Goal: Information Seeking & Learning: Learn about a topic

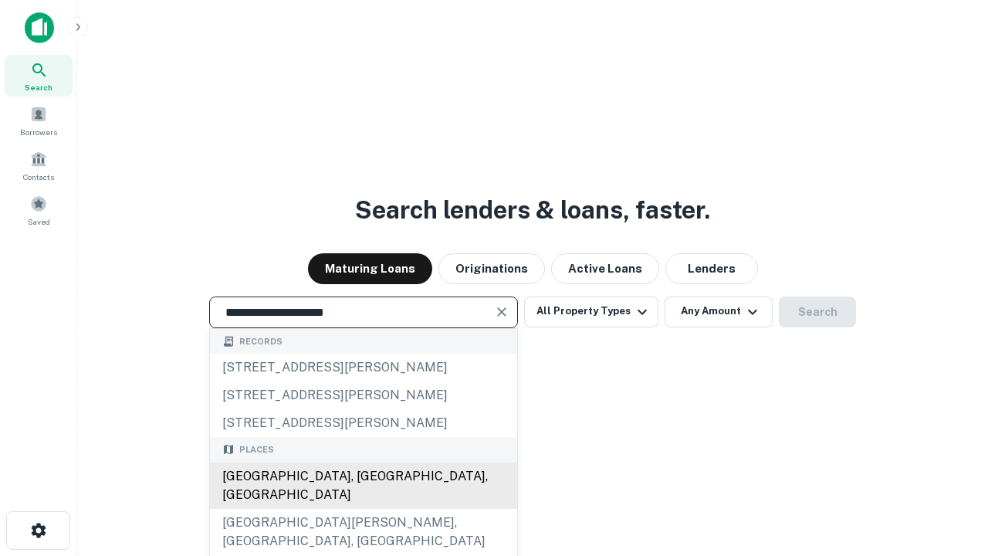
click at [363, 509] on div "[GEOGRAPHIC_DATA], [GEOGRAPHIC_DATA], [GEOGRAPHIC_DATA]" at bounding box center [363, 485] width 307 height 46
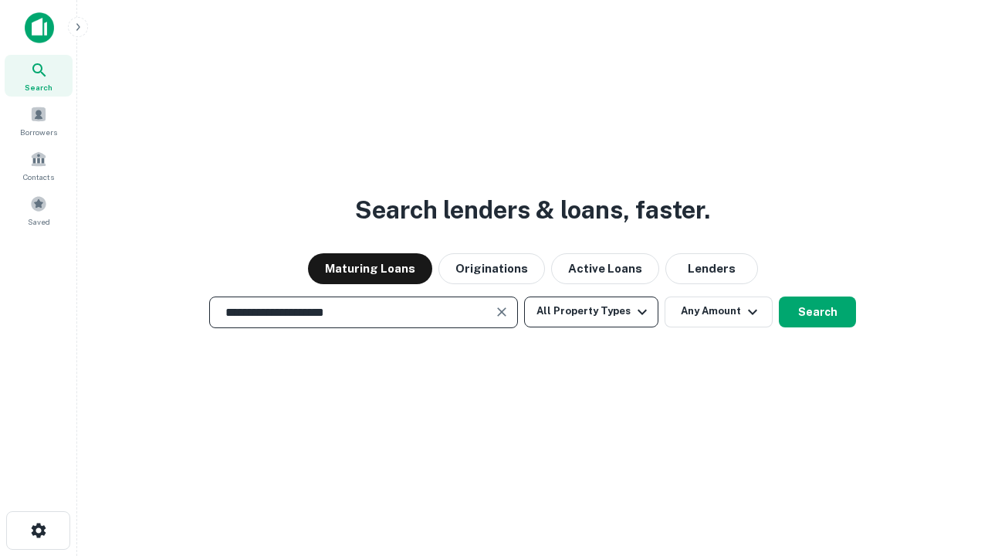
type input "**********"
click at [591, 311] on button "All Property Types" at bounding box center [591, 311] width 134 height 31
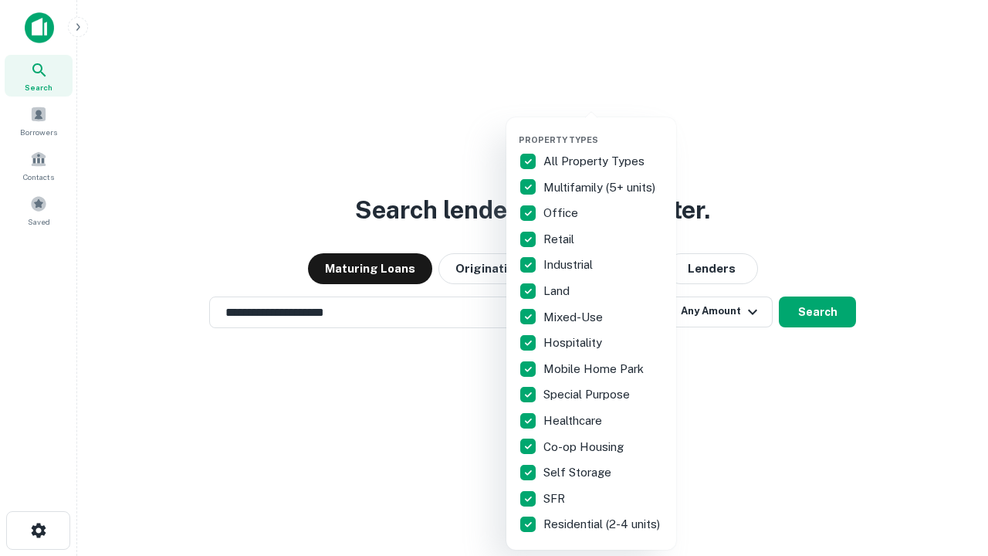
click at [603, 130] on button "button" at bounding box center [604, 130] width 170 height 1
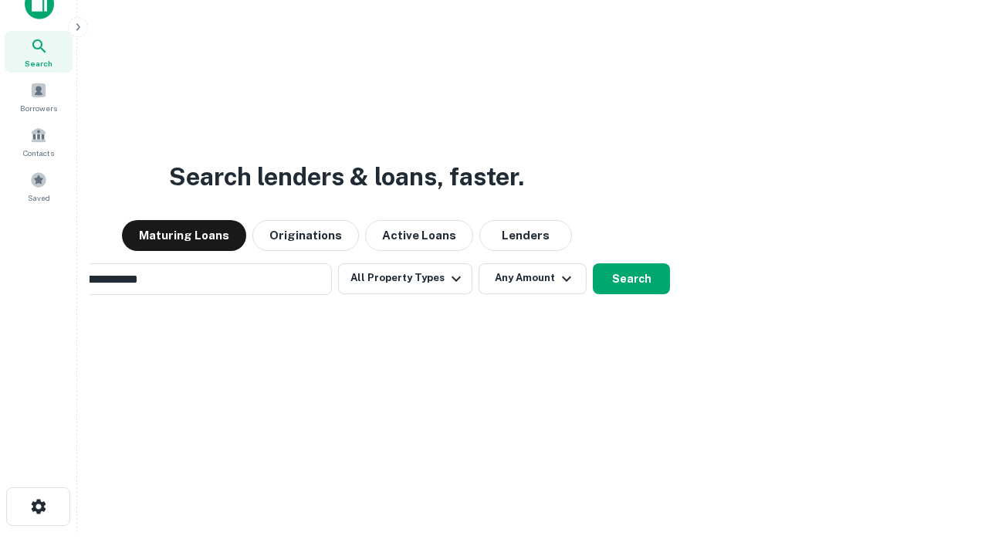
scroll to position [111, 437]
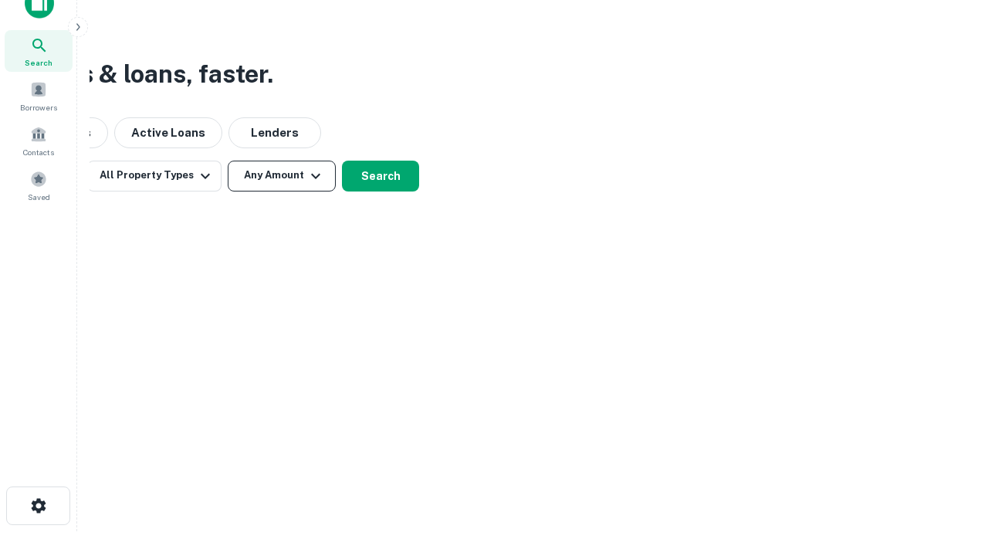
click at [282, 175] on button "Any Amount" at bounding box center [282, 176] width 108 height 31
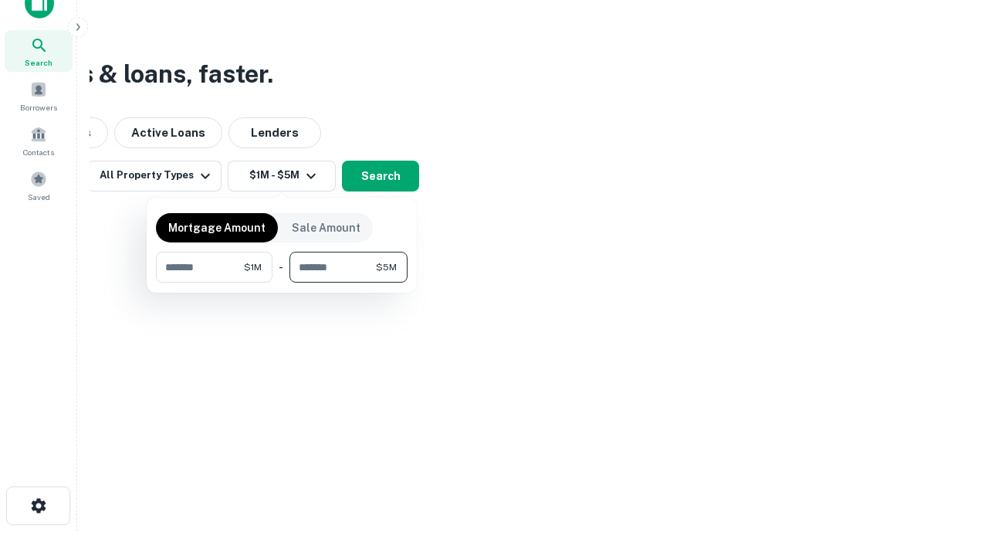
type input "*******"
click at [282, 282] on button "button" at bounding box center [282, 282] width 252 height 1
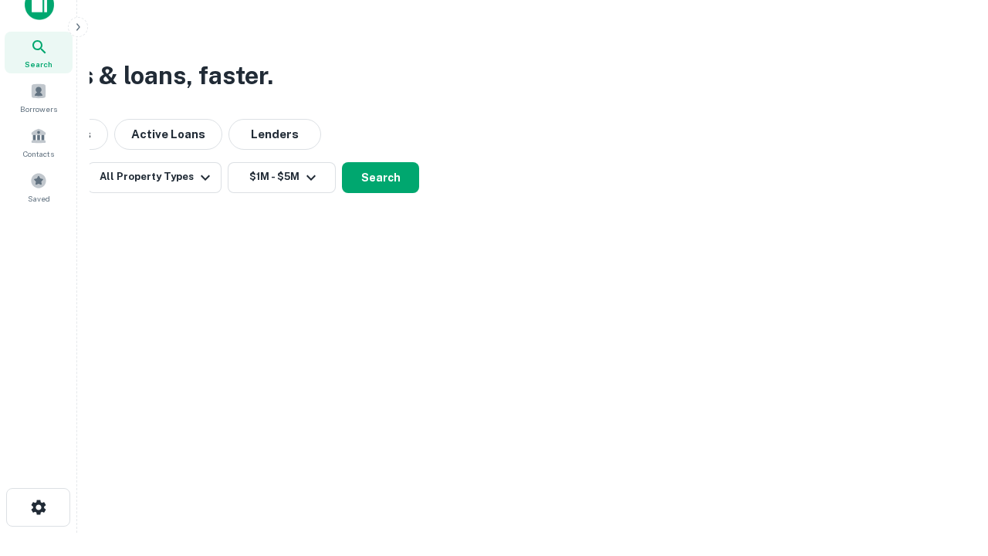
scroll to position [9, 285]
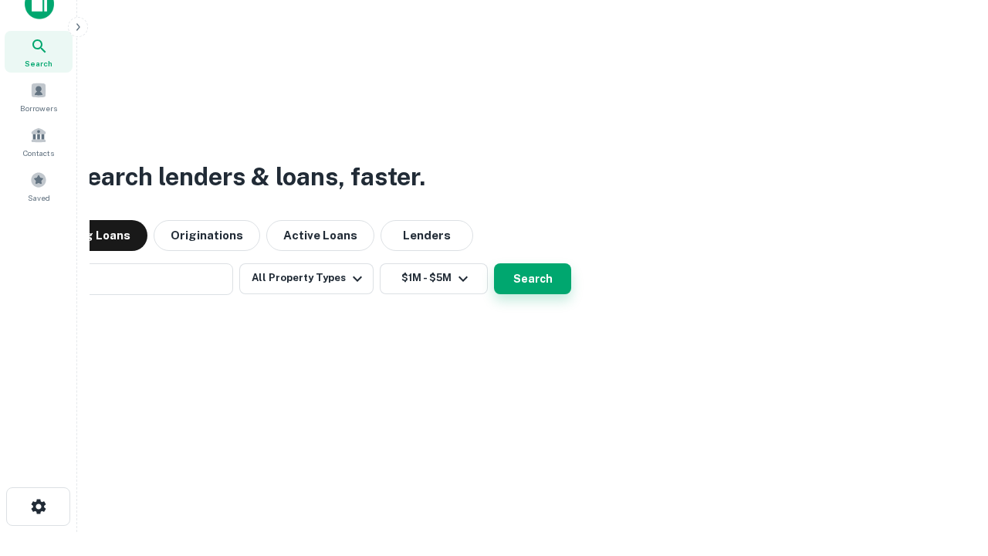
click at [494, 263] on button "Search" at bounding box center [532, 278] width 77 height 31
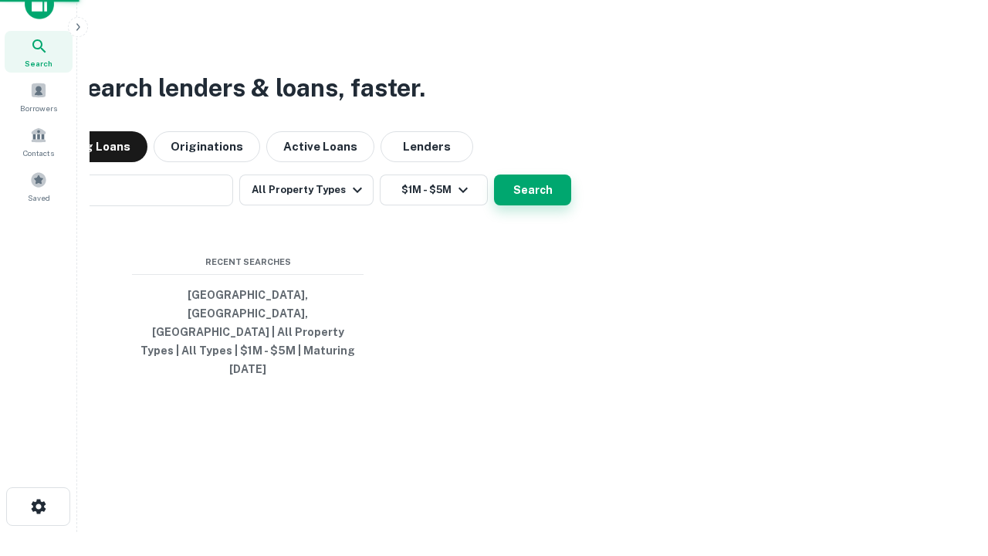
scroll to position [41, 437]
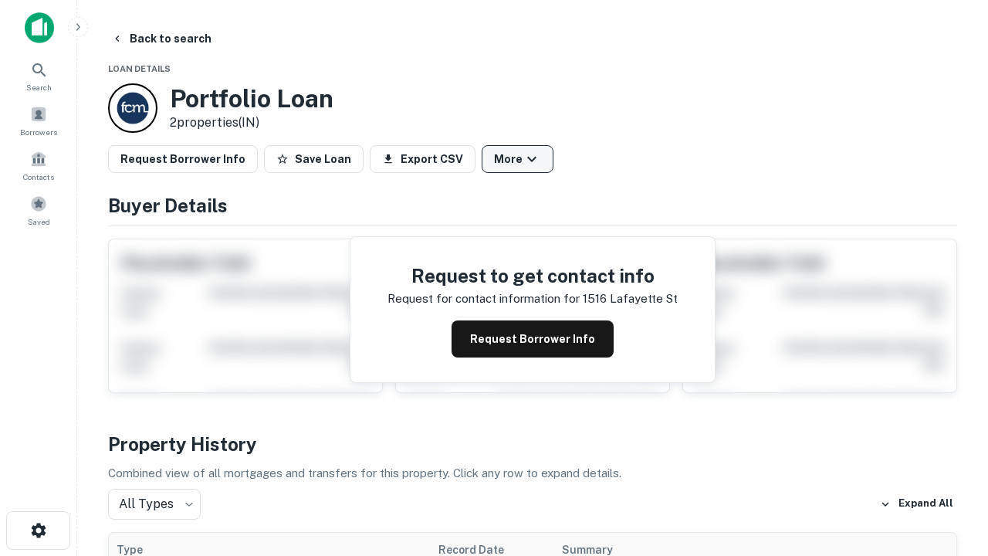
click at [517, 159] on button "More" at bounding box center [518, 159] width 72 height 28
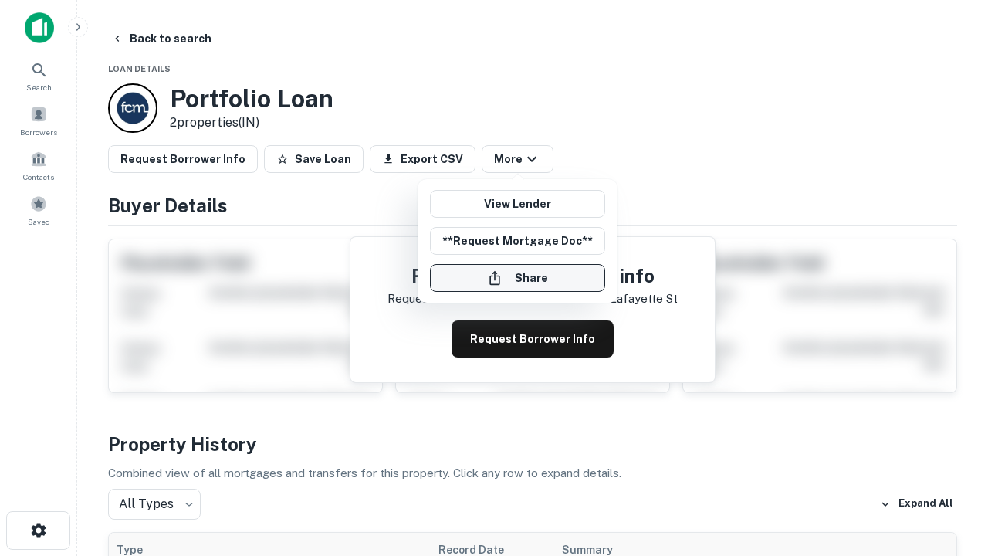
click at [517, 278] on button "Share" at bounding box center [517, 278] width 175 height 28
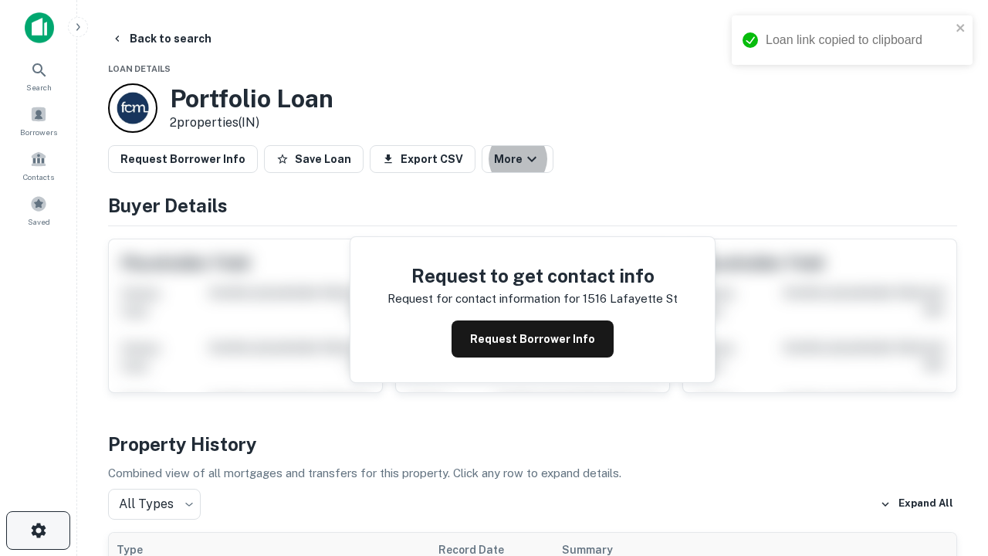
click at [38, 530] on icon "button" at bounding box center [38, 530] width 19 height 19
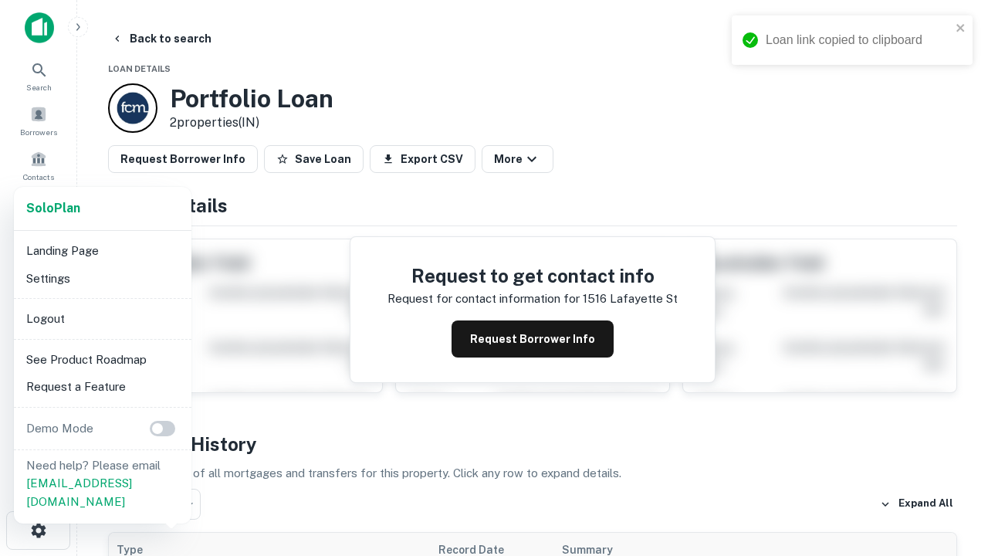
click at [102, 318] on li "Logout" at bounding box center [102, 319] width 165 height 28
